Goal: Find specific page/section: Find specific page/section

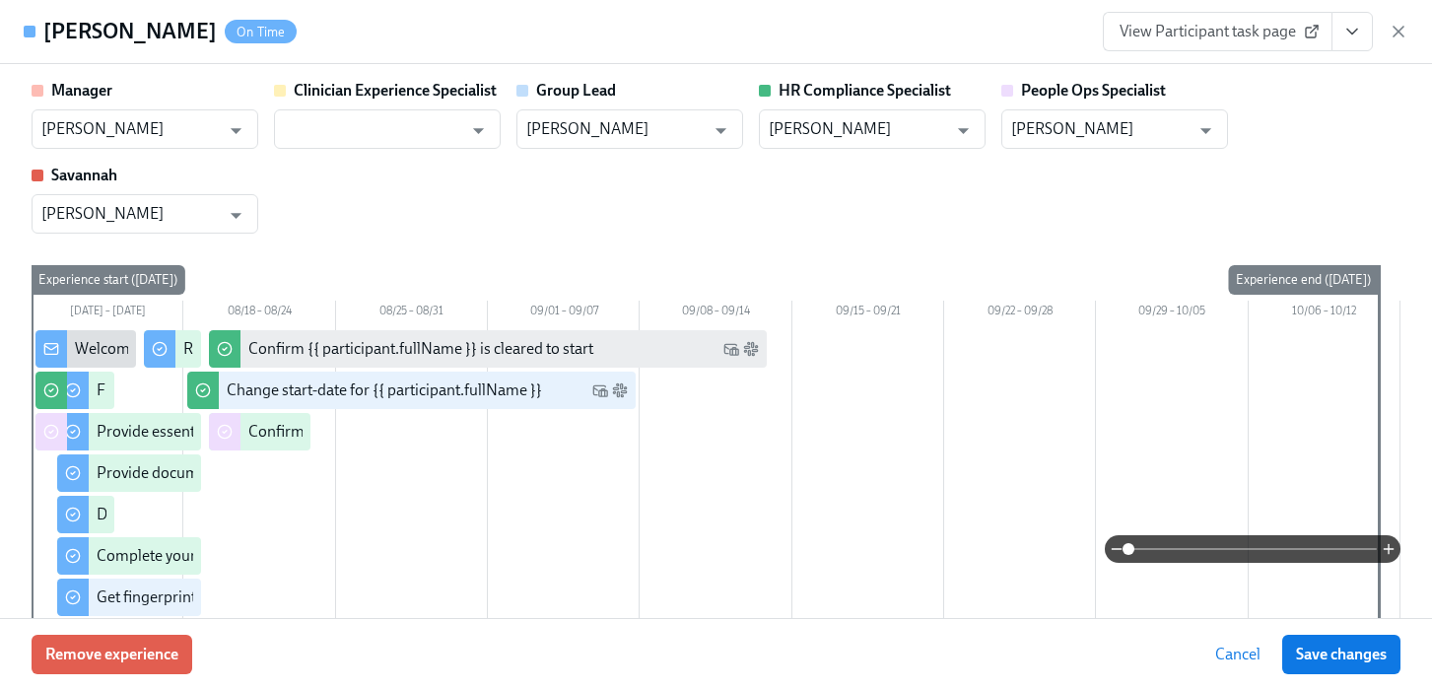
click at [1401, 28] on icon "button" at bounding box center [1398, 32] width 10 height 10
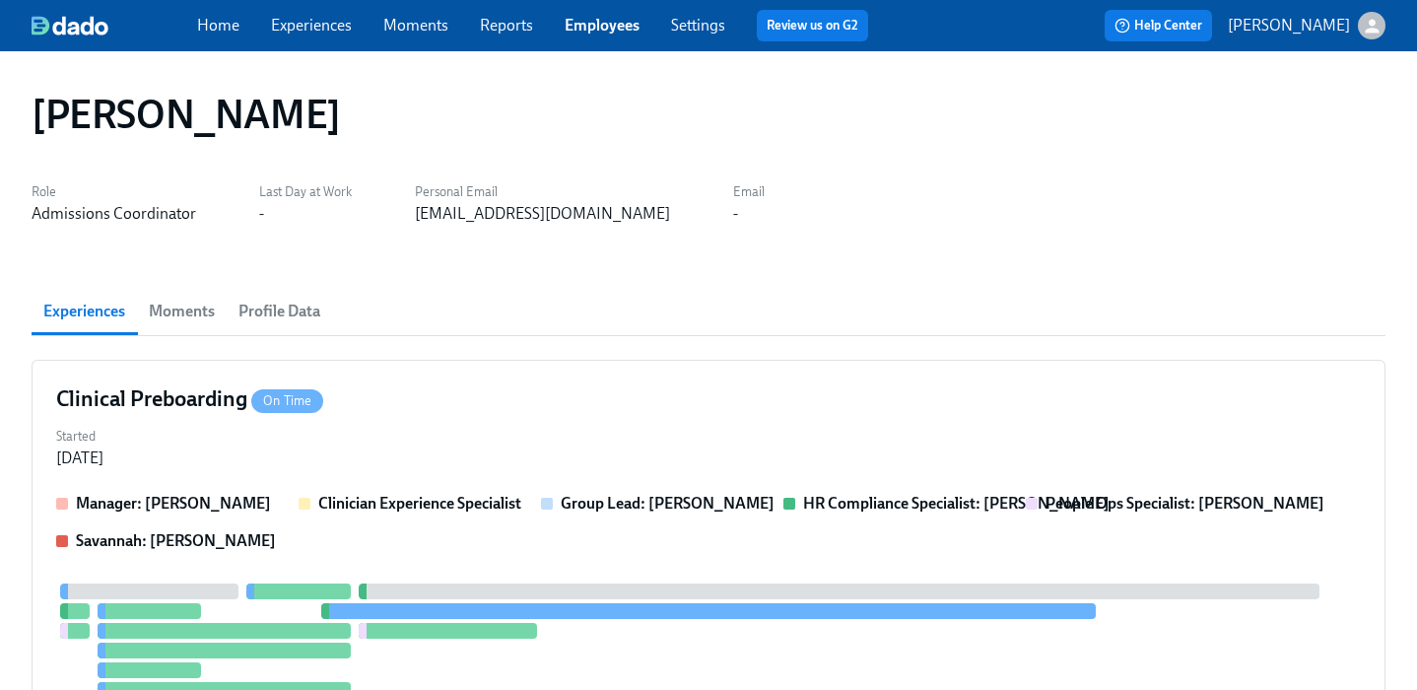
click at [592, 22] on link "Employees" at bounding box center [602, 25] width 75 height 19
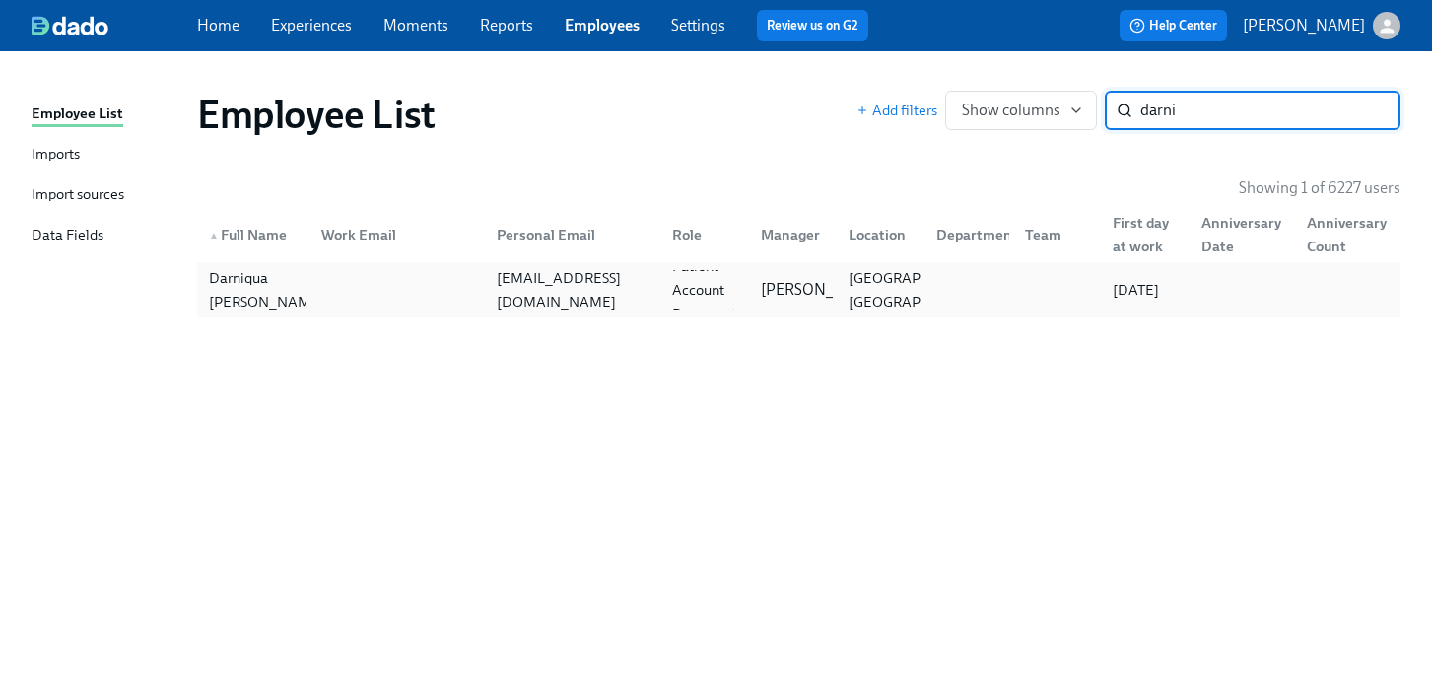
type input "darni"
click at [654, 270] on div "[EMAIL_ADDRESS][DOMAIN_NAME]" at bounding box center [568, 289] width 175 height 39
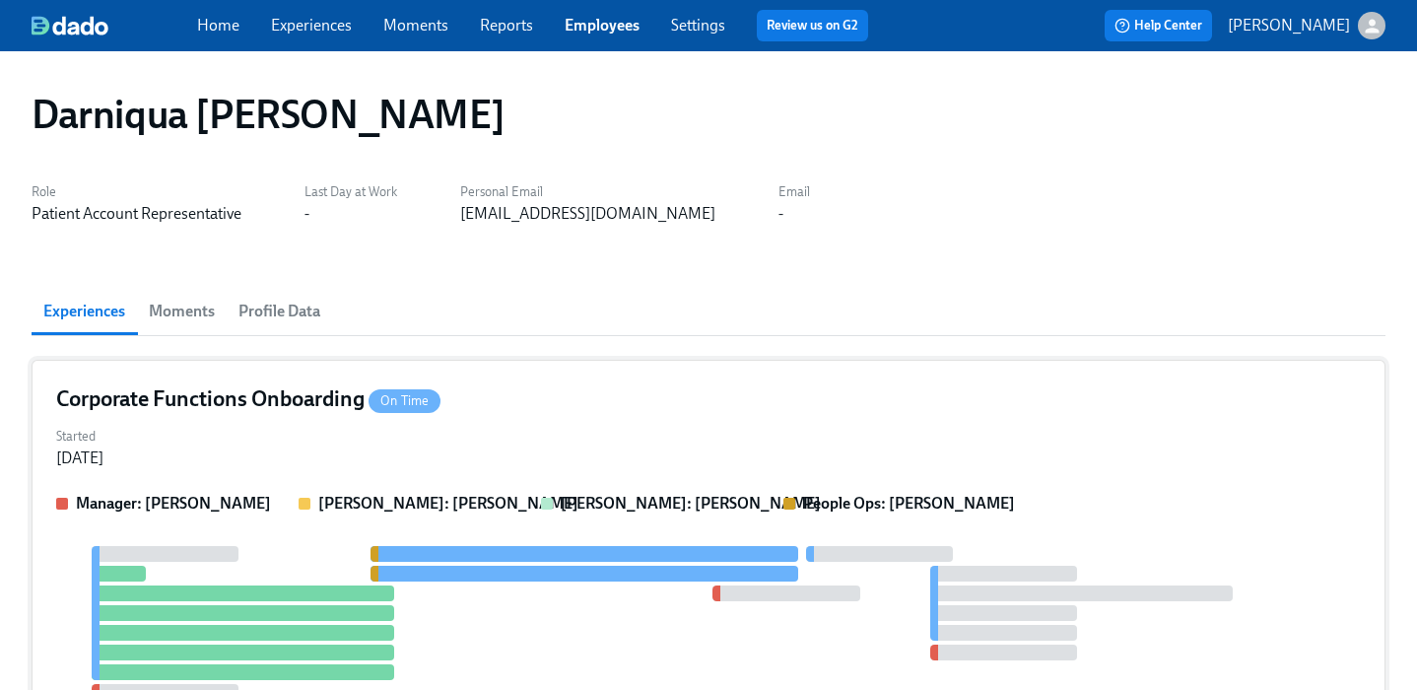
click at [676, 368] on div "Corporate Functions Onboarding On Time Started [DATE] Manager: [PERSON_NAME] [P…" at bounding box center [709, 567] width 1354 height 414
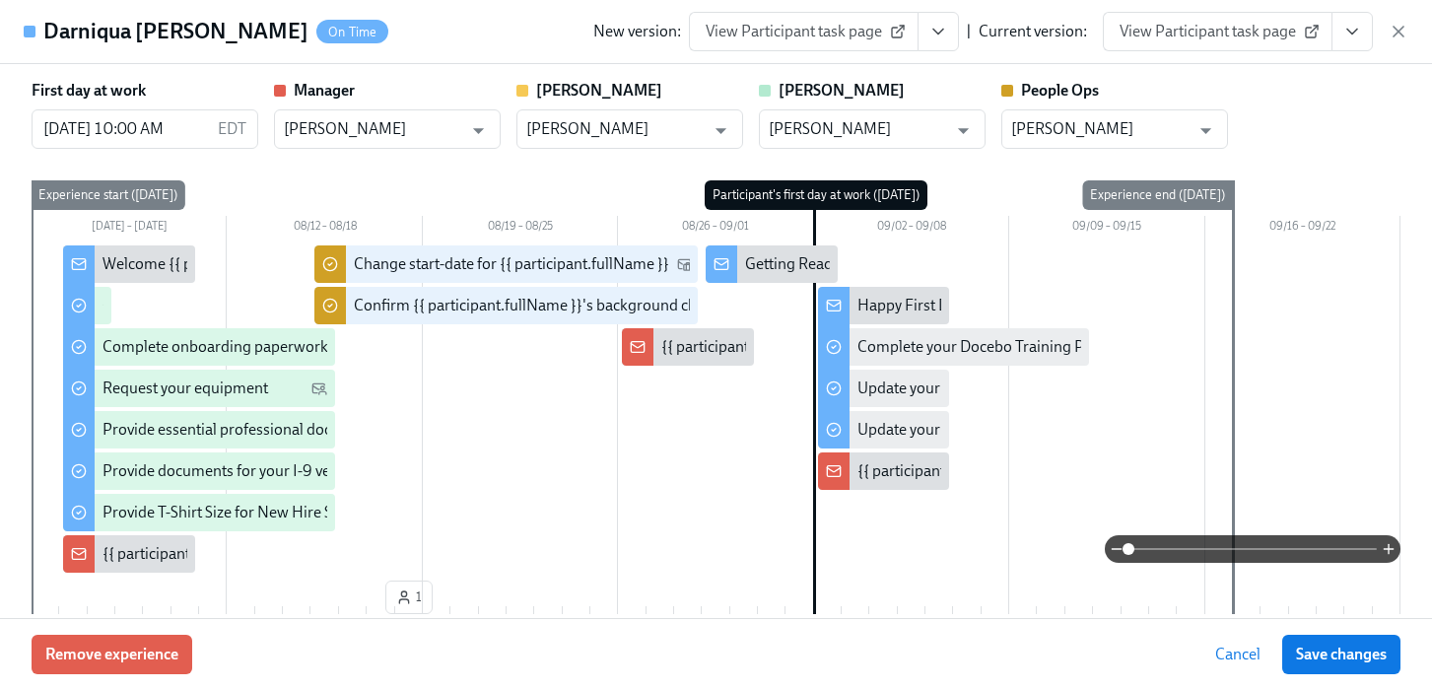
click at [1348, 32] on icon "View task page" at bounding box center [1352, 32] width 20 height 20
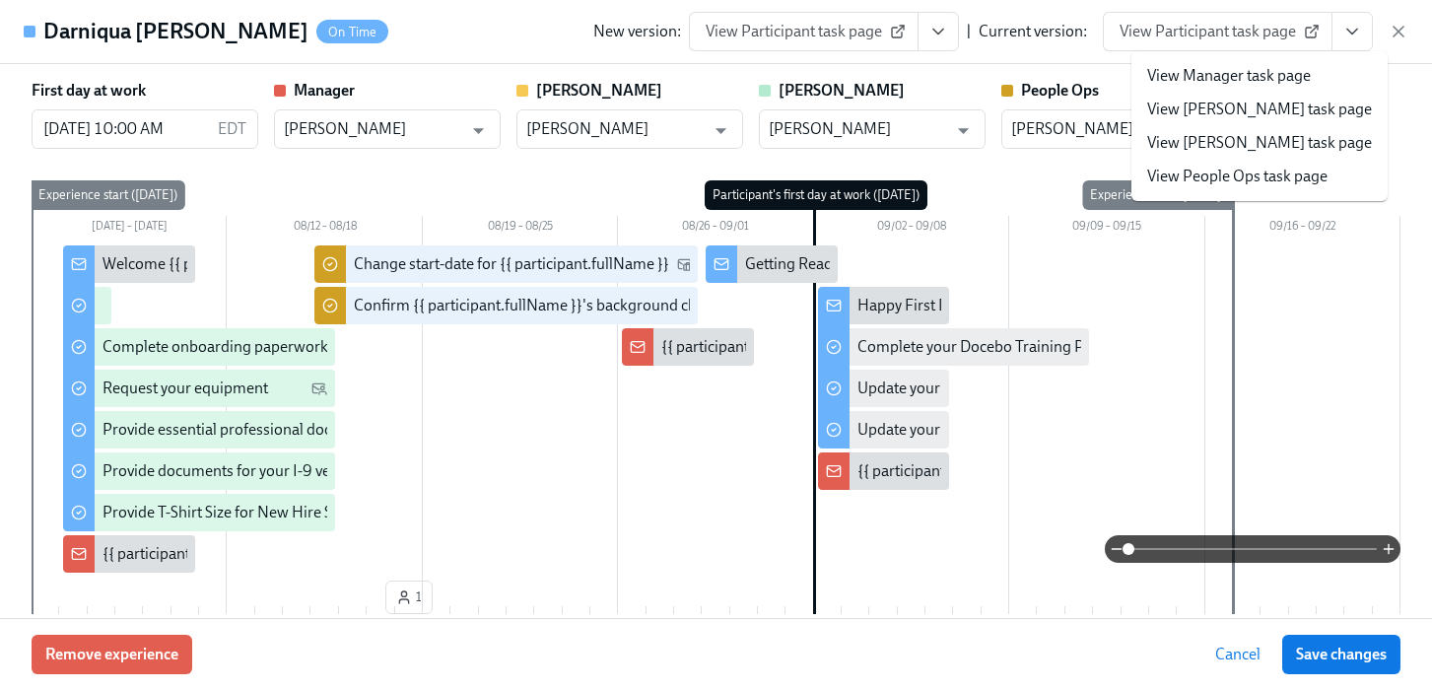
click at [1272, 168] on link "View People Ops task page" at bounding box center [1237, 177] width 180 height 22
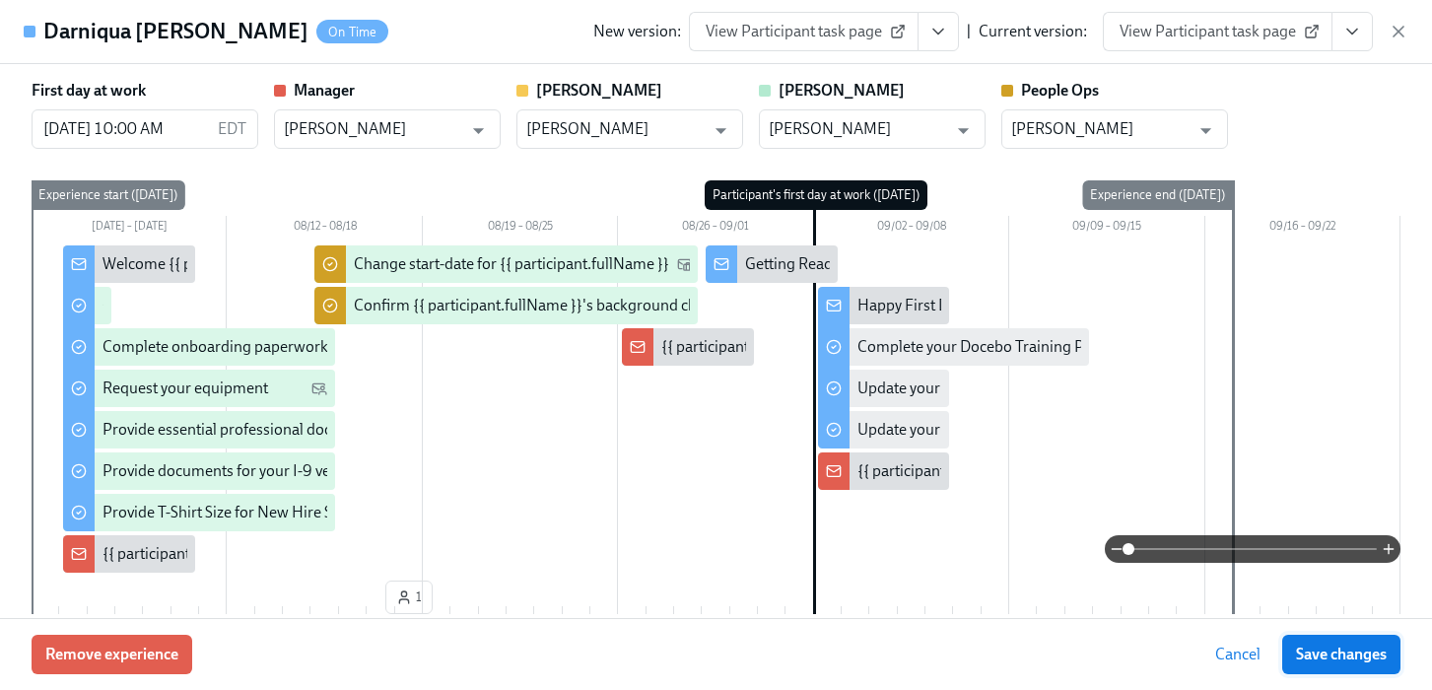
click at [1324, 651] on span "Save changes" at bounding box center [1341, 654] width 91 height 20
click at [1395, 28] on icon "button" at bounding box center [1398, 32] width 10 height 10
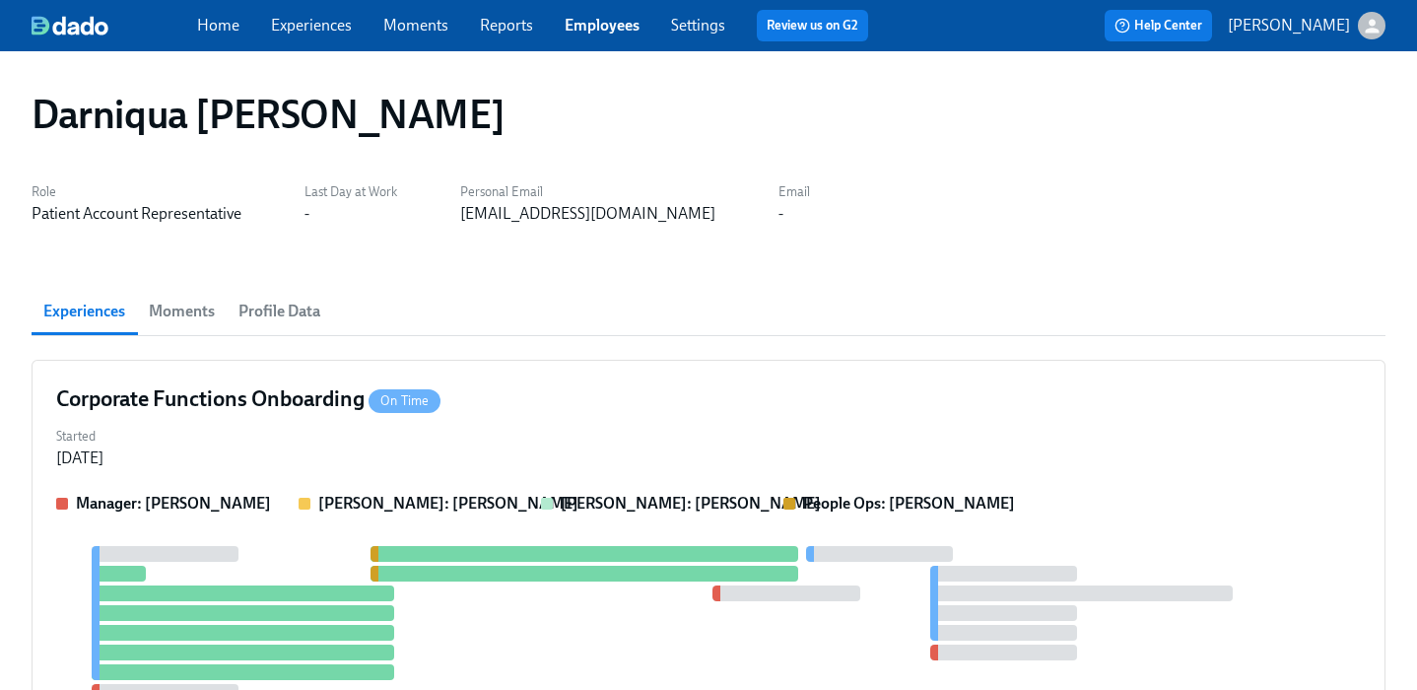
click at [603, 20] on link "Employees" at bounding box center [602, 25] width 75 height 19
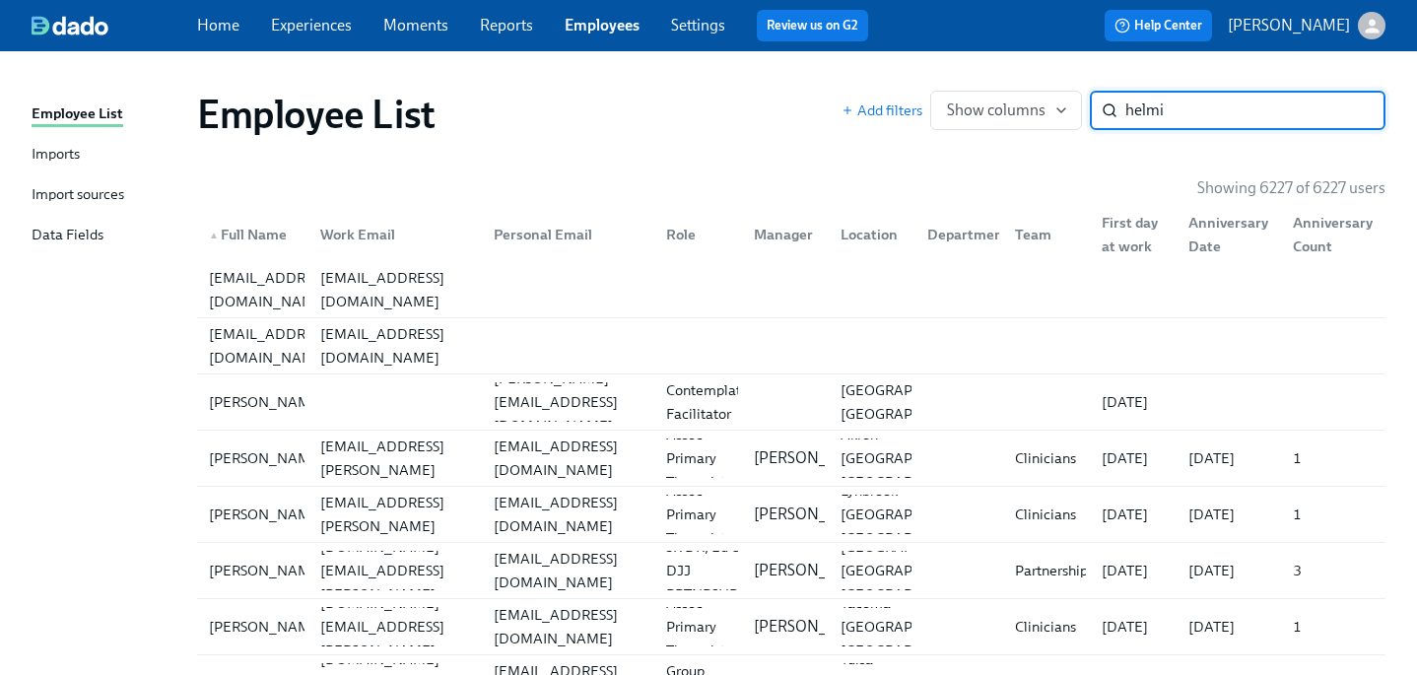
type input "helmi"
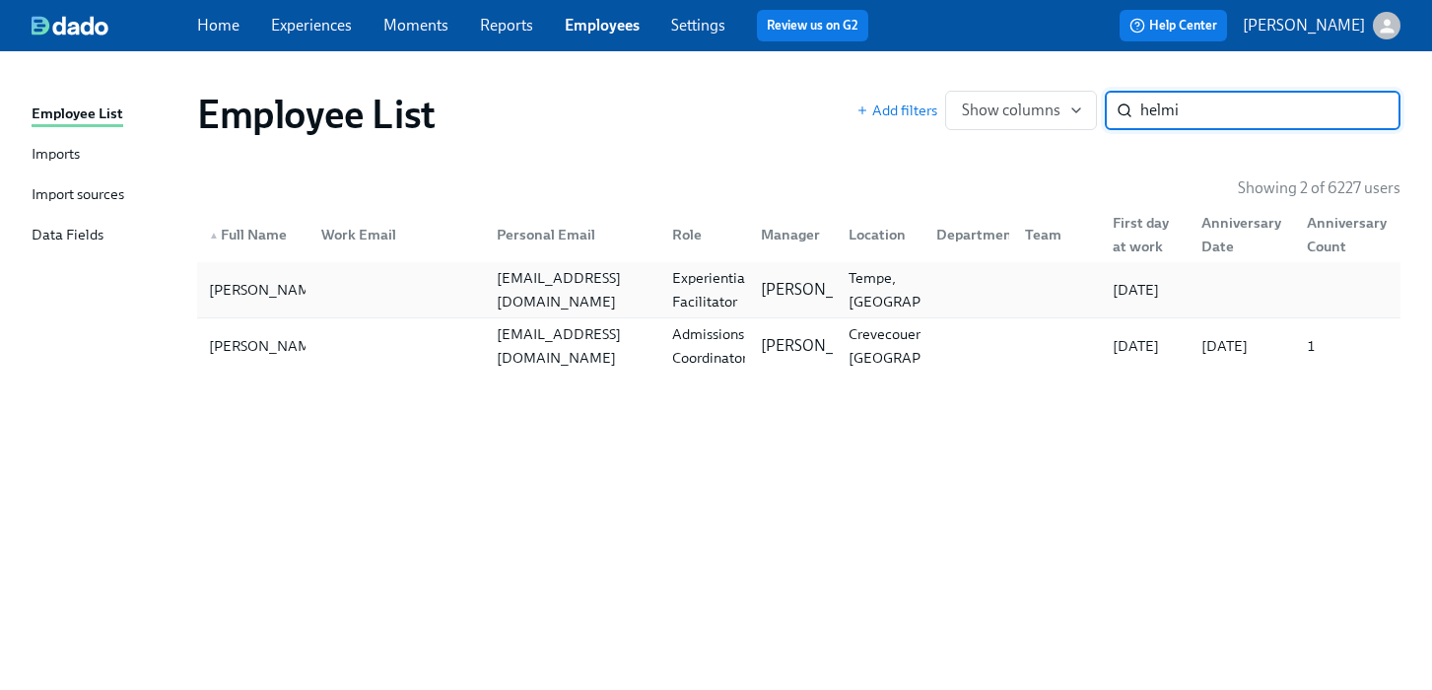
click at [605, 302] on div "[EMAIL_ADDRESS][DOMAIN_NAME]" at bounding box center [568, 289] width 175 height 39
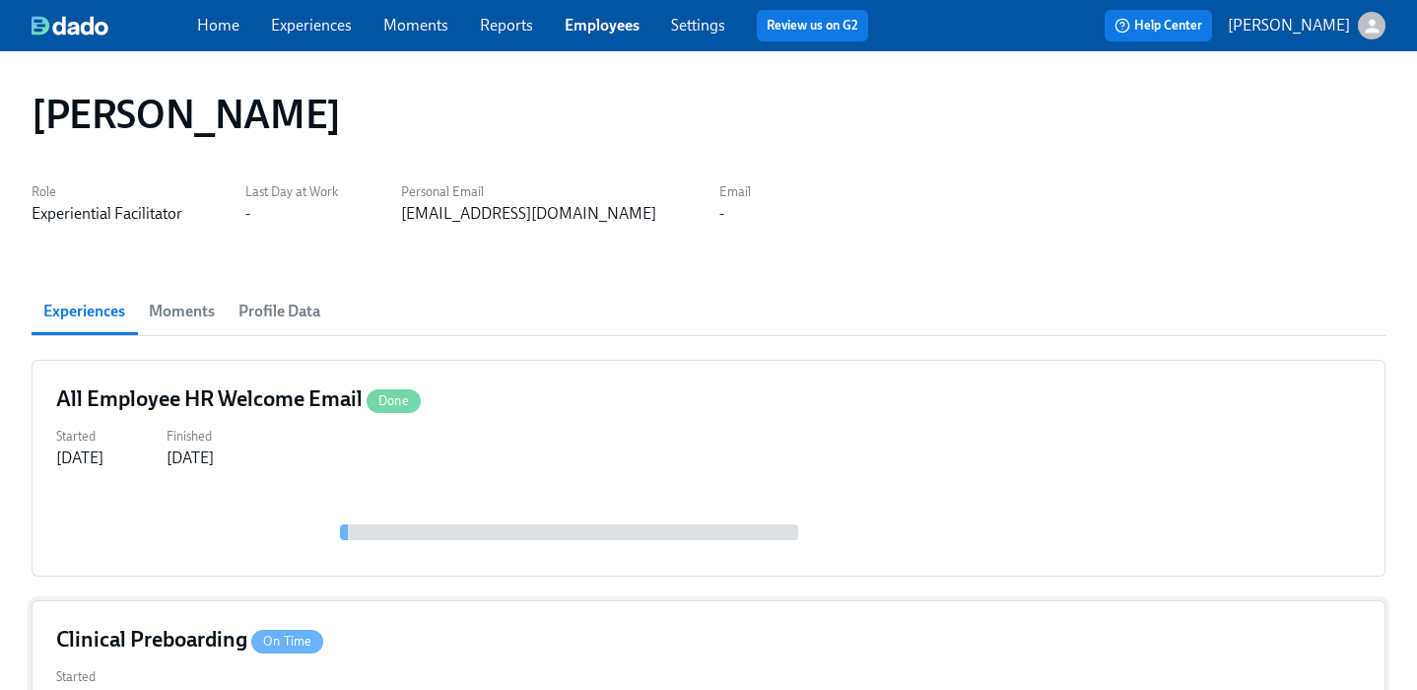
click at [526, 625] on div "Clinical Preboarding On Time" at bounding box center [708, 640] width 1304 height 30
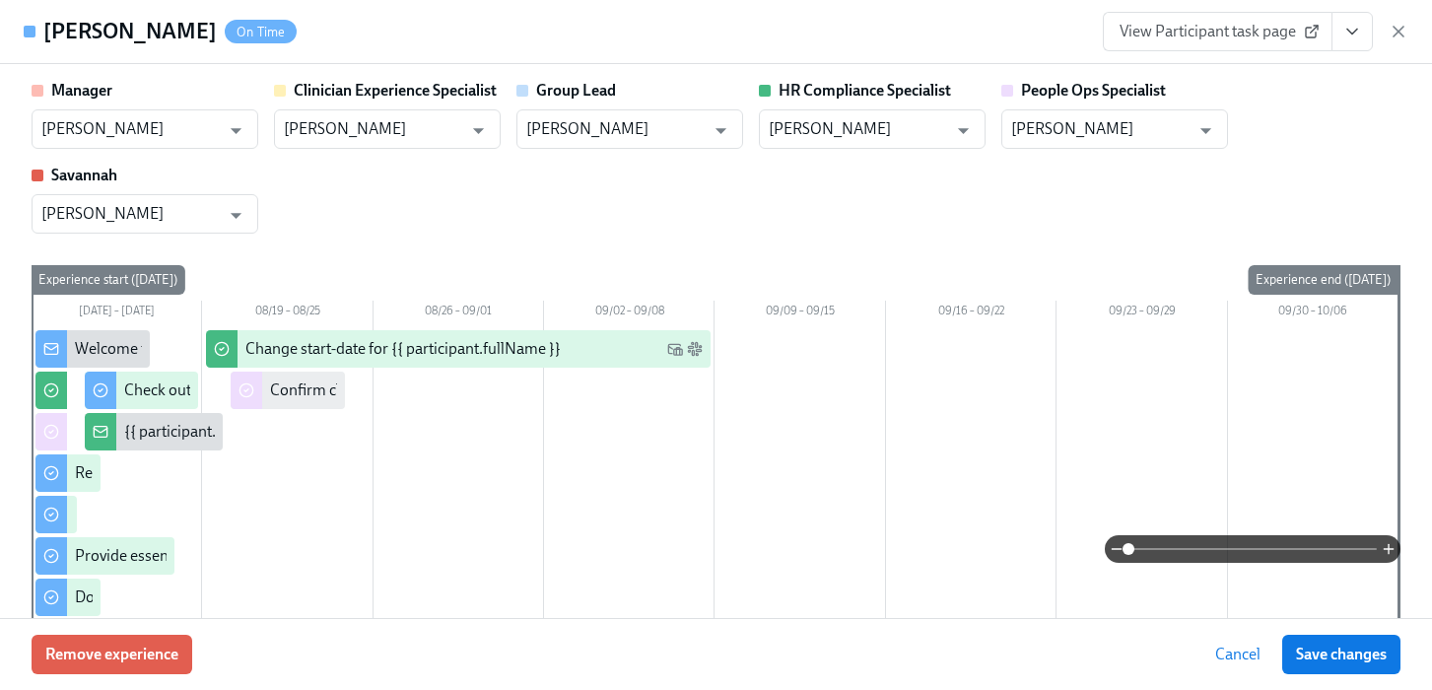
click at [1350, 22] on icon "View task page" at bounding box center [1352, 32] width 20 height 20
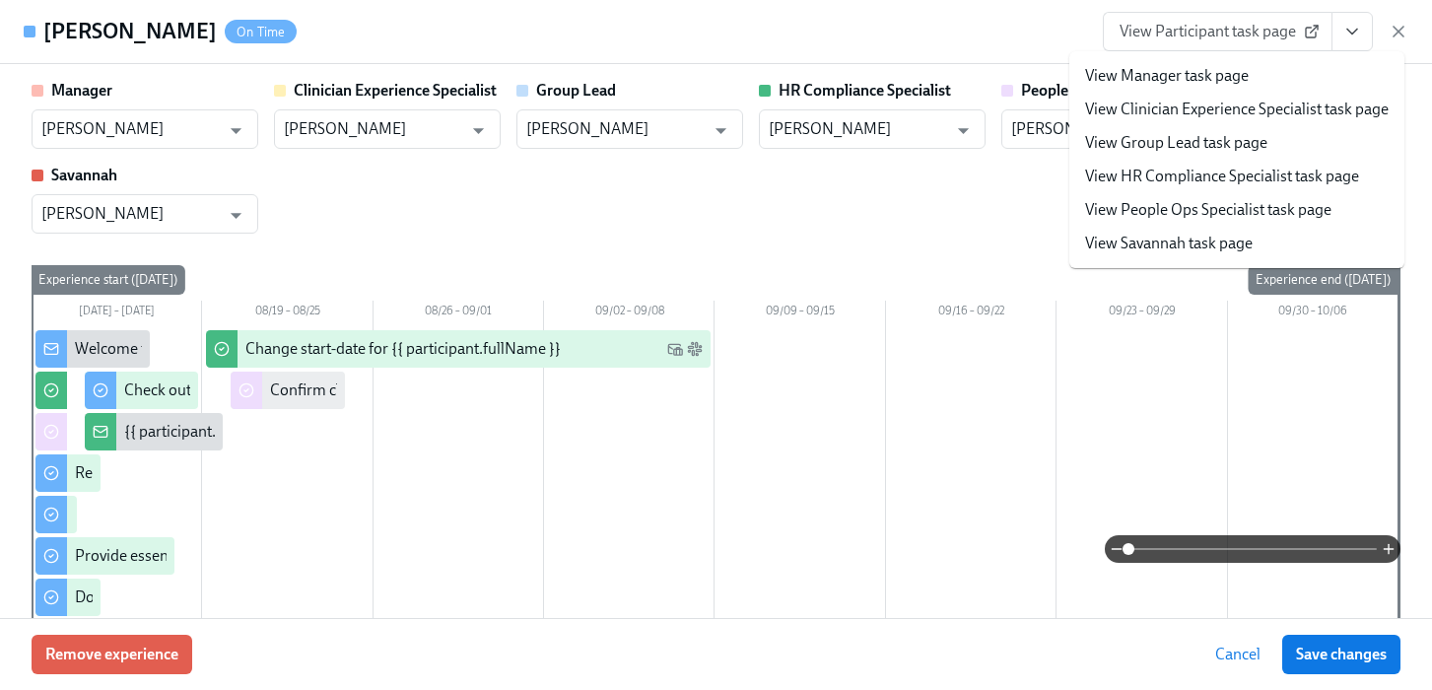
click at [1162, 204] on link "View People Ops Specialist task page" at bounding box center [1208, 210] width 246 height 22
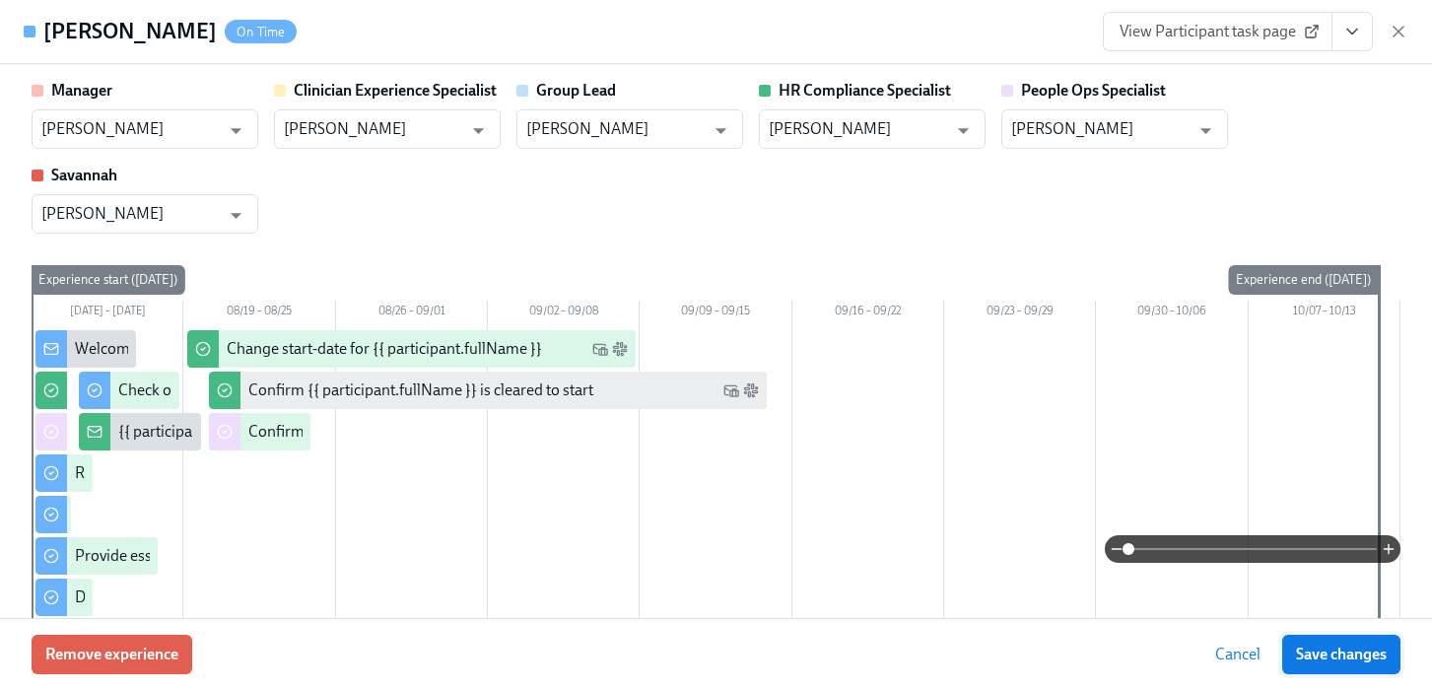
click at [1314, 646] on span "Save changes" at bounding box center [1341, 654] width 91 height 20
